Goal: Task Accomplishment & Management: Complete application form

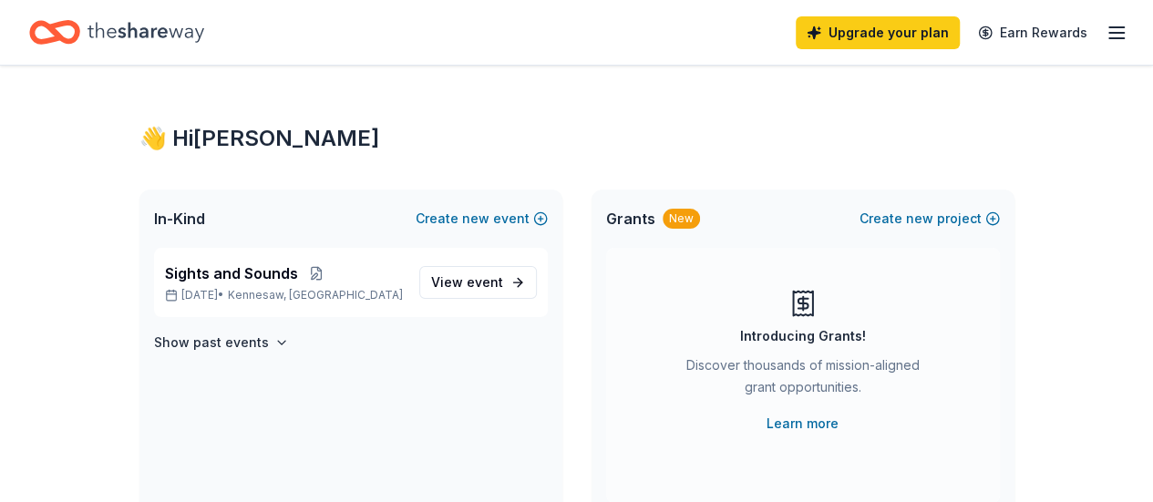
click at [170, 39] on icon "Home" at bounding box center [145, 32] width 117 height 37
click at [157, 33] on icon "Home" at bounding box center [145, 32] width 117 height 20
click at [501, 289] on span "event" at bounding box center [485, 281] width 36 height 15
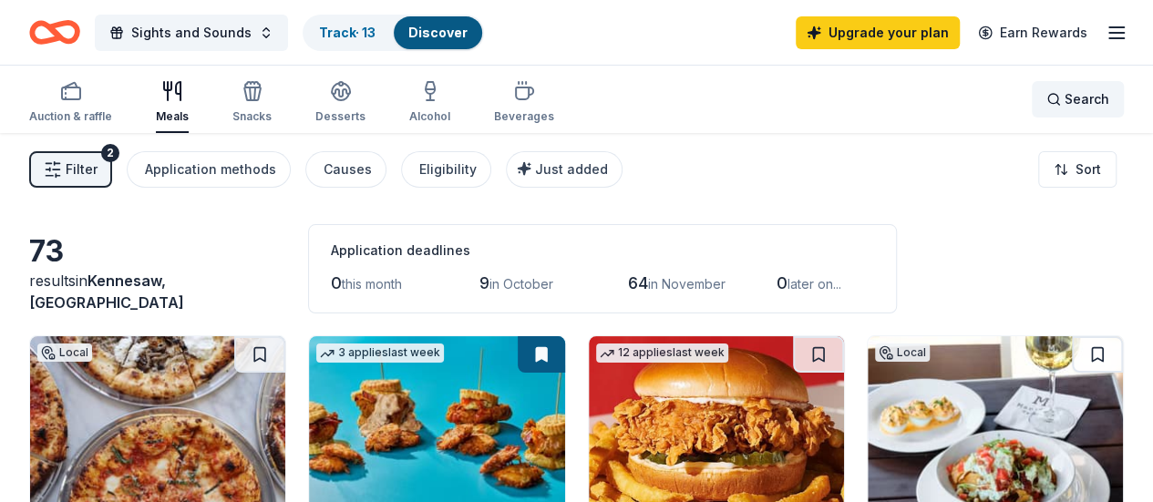
click at [1046, 94] on div "Search" at bounding box center [1077, 99] width 63 height 22
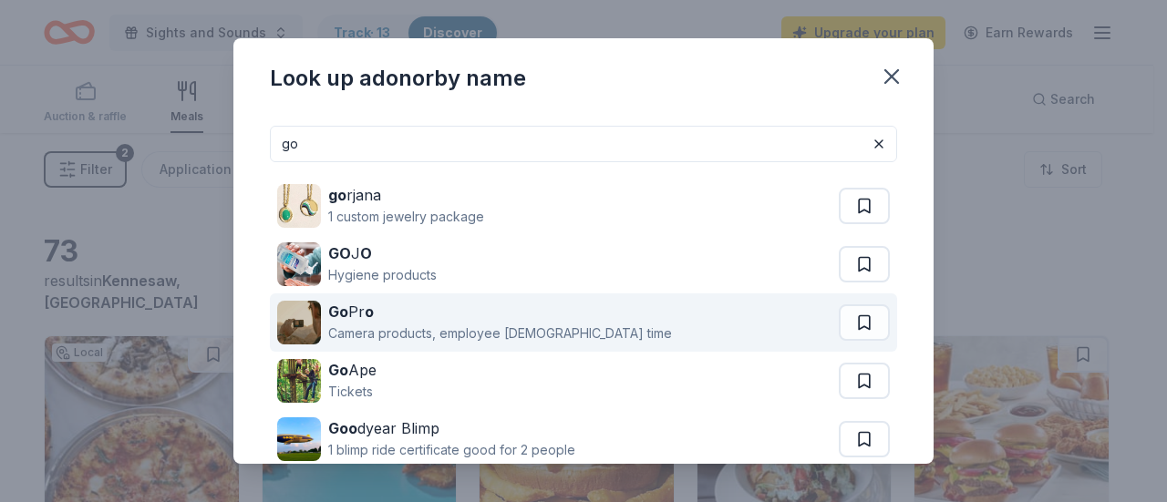
type input "go"
click at [438, 325] on div "Camera products, employee [DEMOGRAPHIC_DATA] time" at bounding box center [500, 334] width 344 height 22
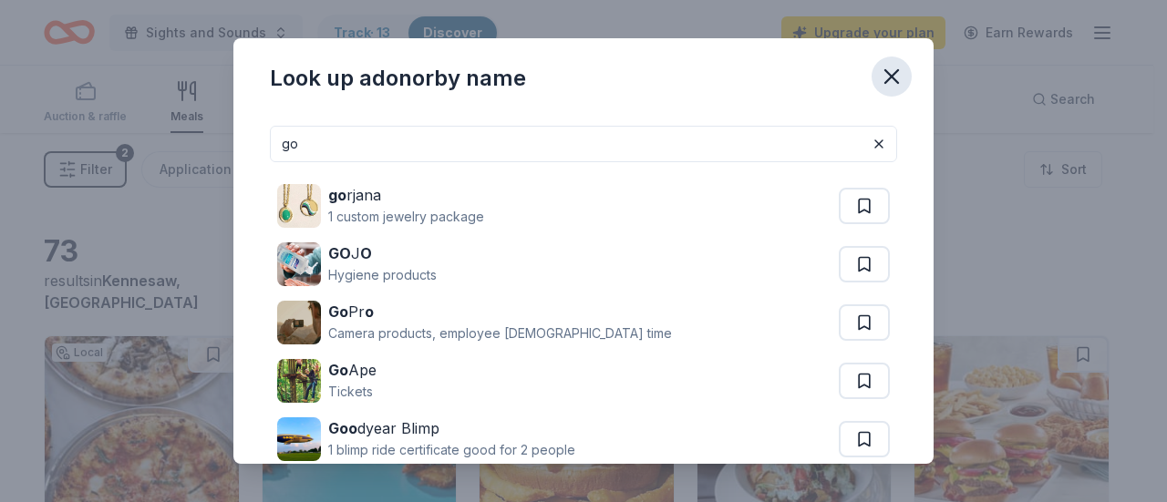
click at [895, 76] on icon "button" at bounding box center [892, 77] width 26 height 26
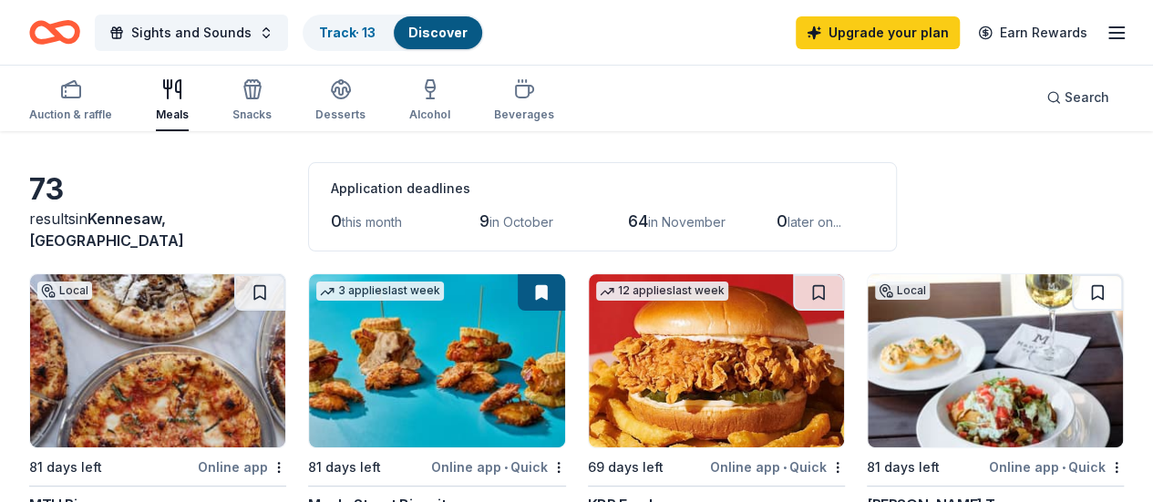
scroll to position [91, 0]
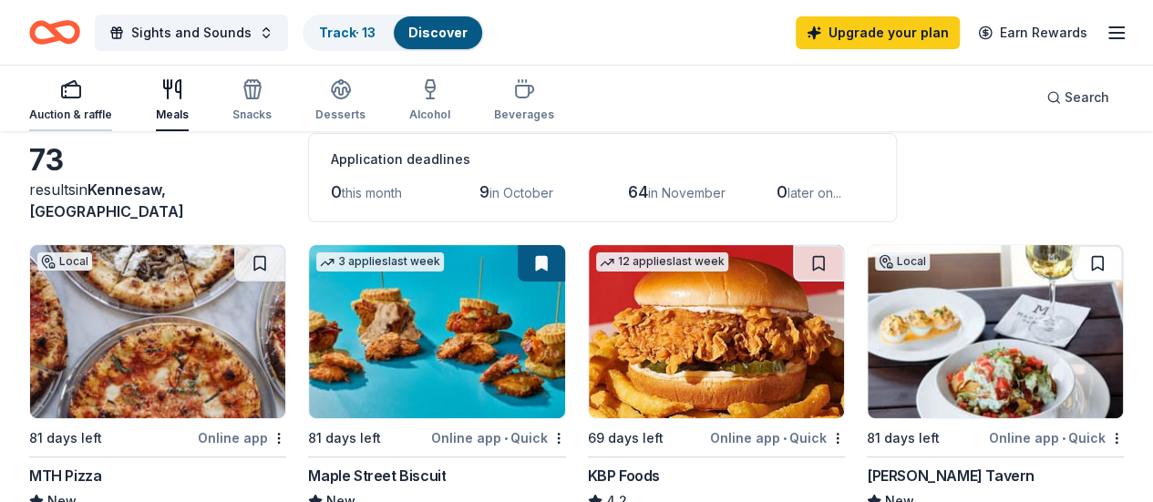
click at [69, 98] on div "button" at bounding box center [70, 89] width 83 height 22
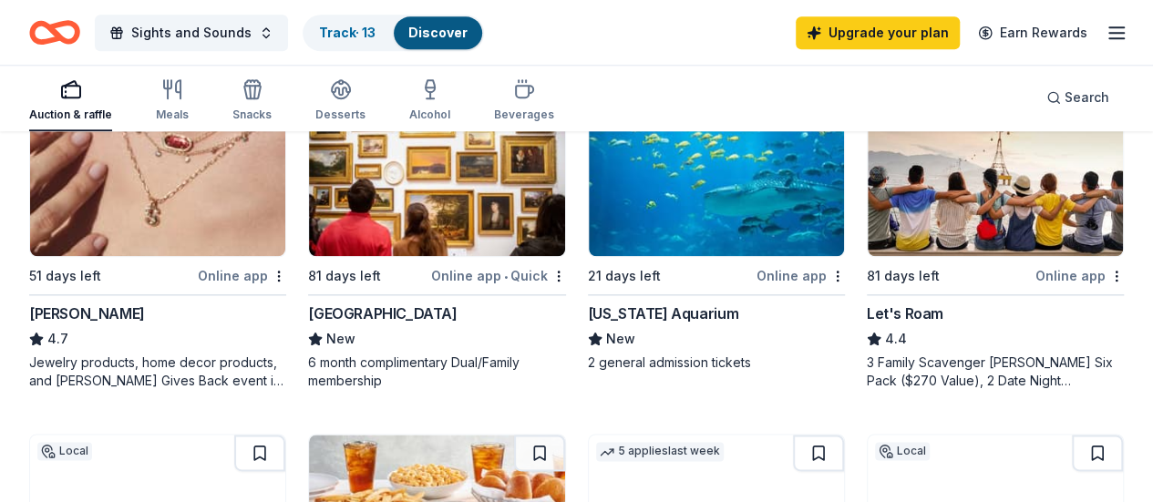
scroll to position [948, 0]
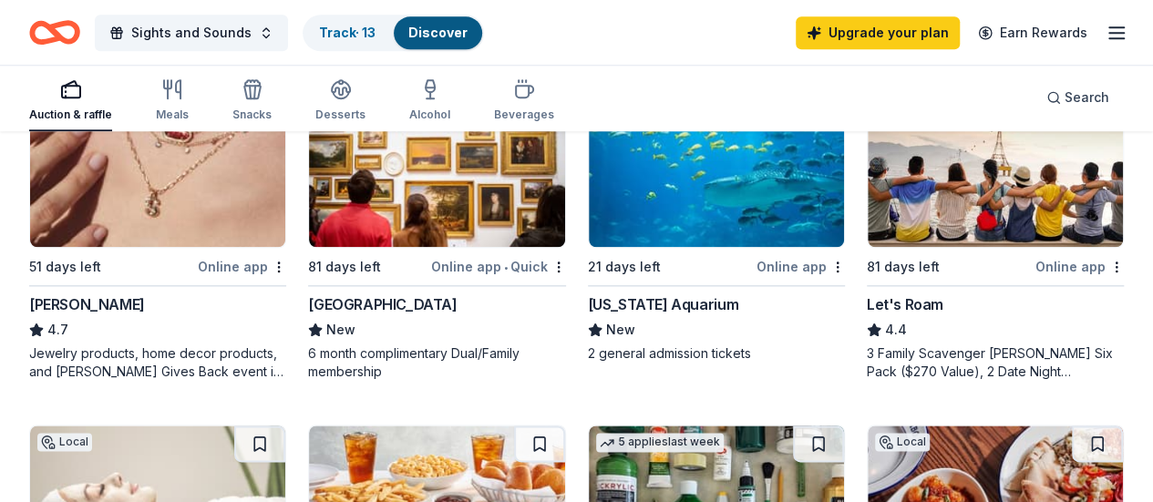
click at [756, 267] on div "Online app" at bounding box center [800, 266] width 88 height 23
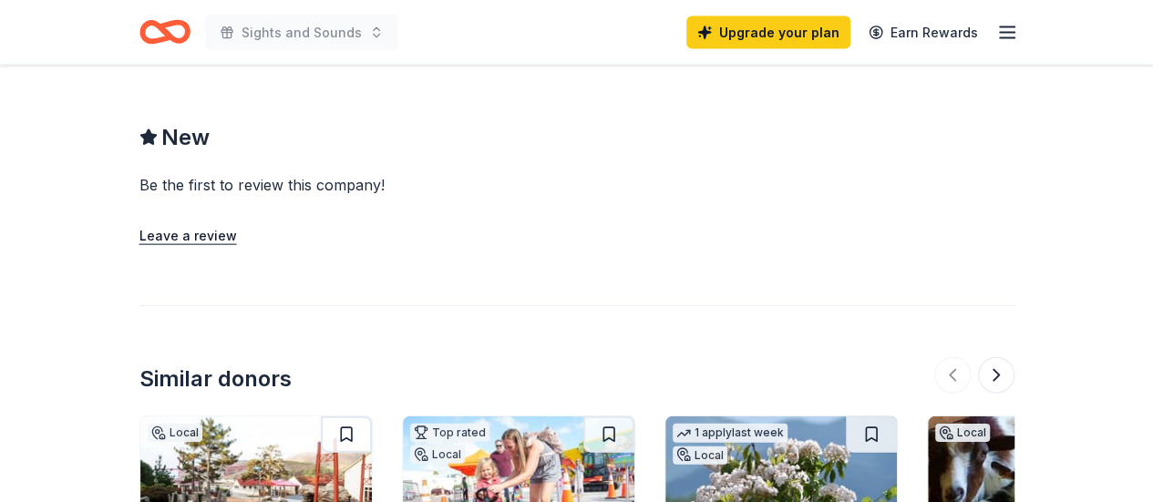
scroll to position [1914, 0]
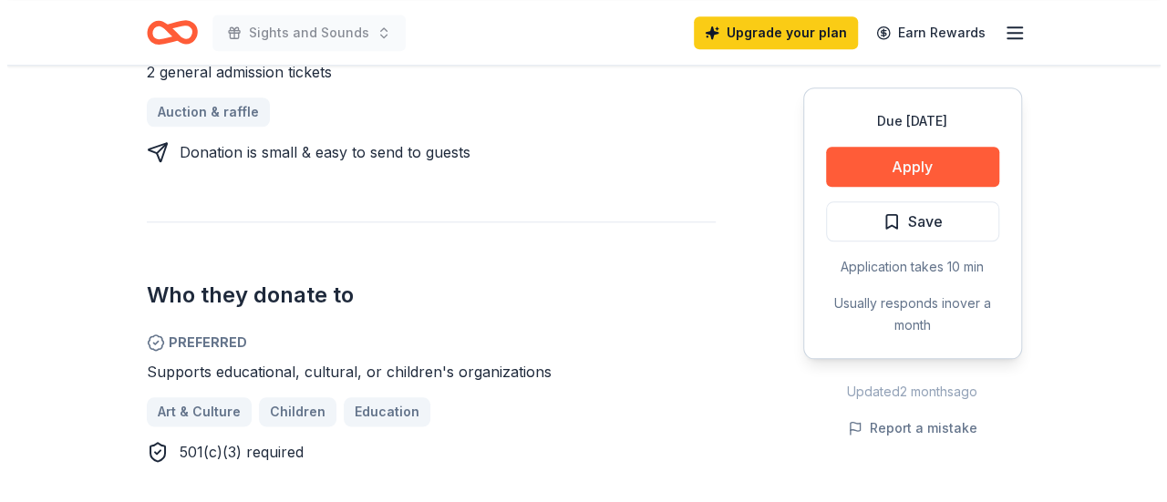
scroll to position [911, 0]
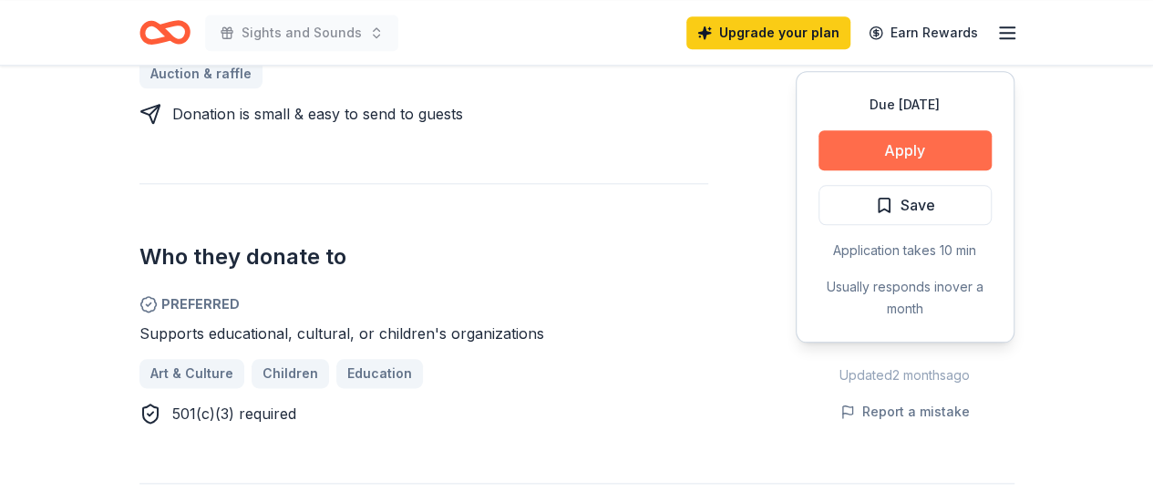
click at [910, 130] on button "Apply" at bounding box center [904, 150] width 173 height 40
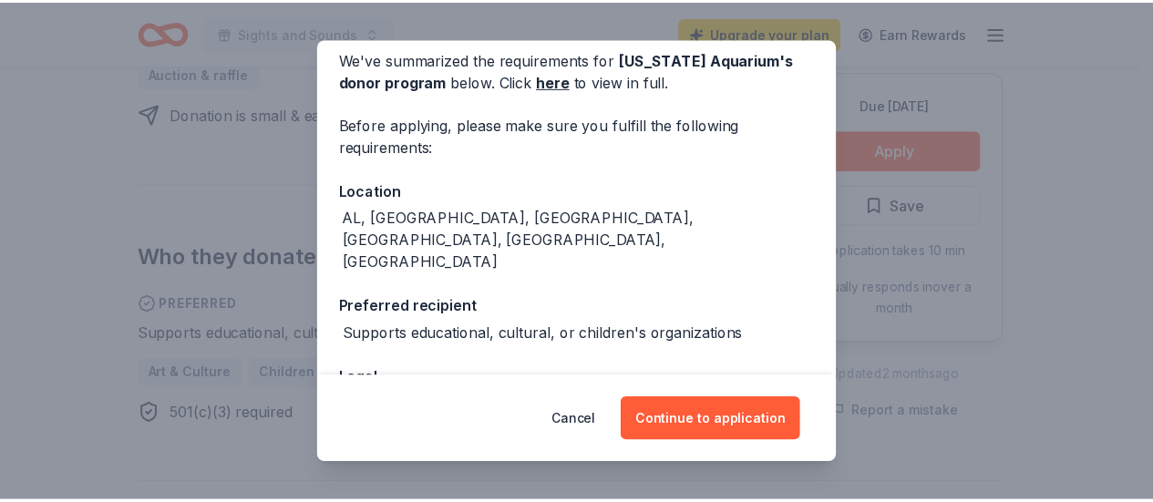
scroll to position [0, 0]
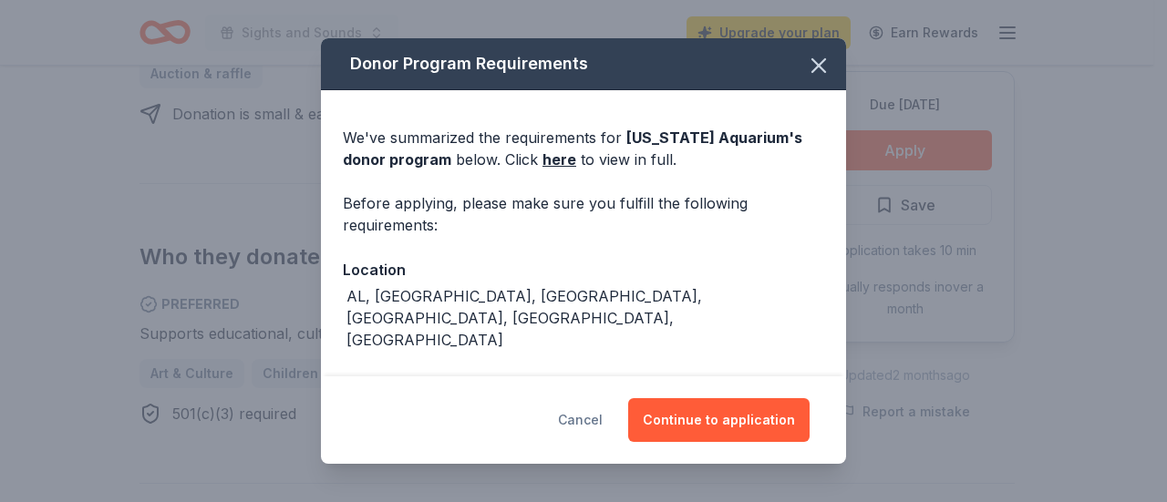
click at [572, 424] on button "Cancel" at bounding box center [580, 420] width 45 height 44
